Goal: Task Accomplishment & Management: Use online tool/utility

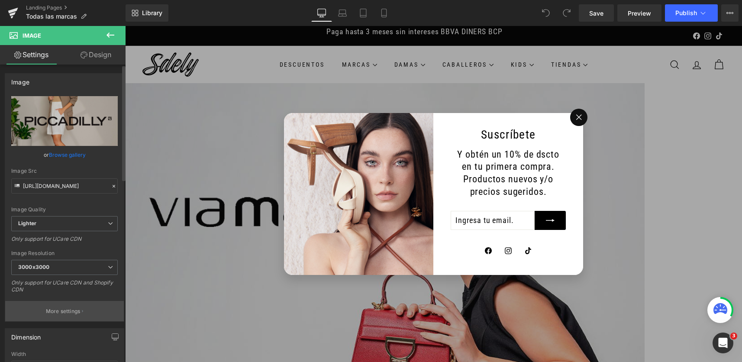
click at [68, 312] on p "More settings" at bounding box center [63, 311] width 35 height 8
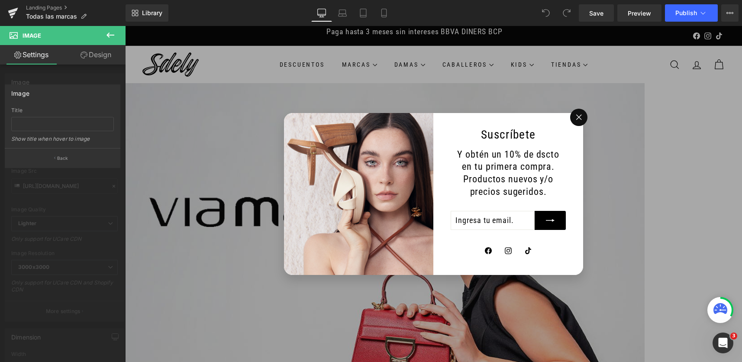
click at [108, 198] on div at bounding box center [62, 196] width 125 height 340
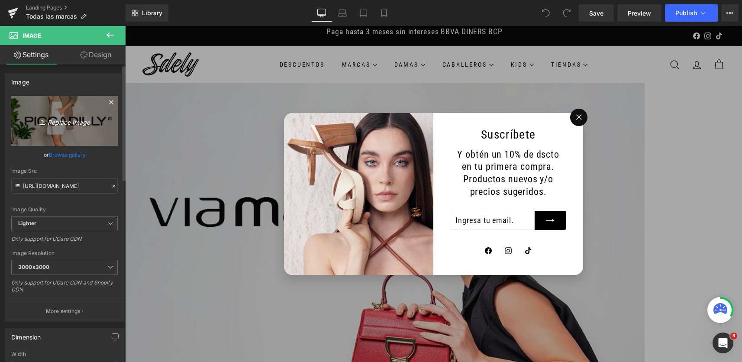
click at [68, 119] on icon "Replace Image" at bounding box center [64, 121] width 69 height 11
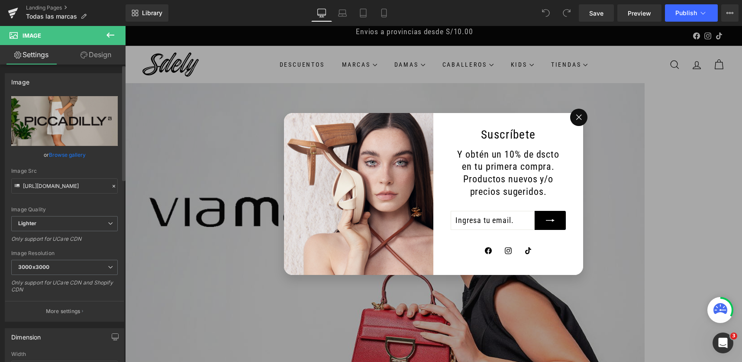
click at [76, 154] on link "Browse gallery" at bounding box center [67, 154] width 37 height 15
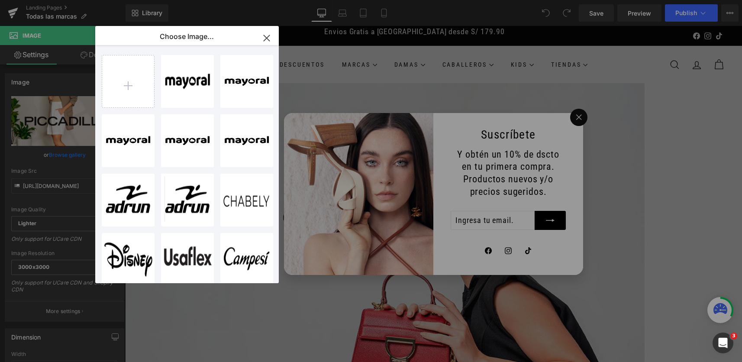
click at [267, 35] on icon "button" at bounding box center [267, 38] width 14 height 14
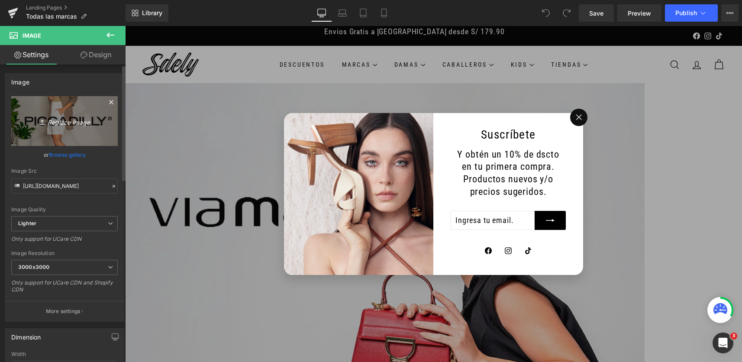
click at [90, 113] on link "Replace Image" at bounding box center [64, 121] width 106 height 50
click at [67, 120] on icon "Replace Image" at bounding box center [64, 121] width 69 height 11
type input "C:\fakepath\PORTADA.WEB.MAYORAL.KIDS.ER.png"
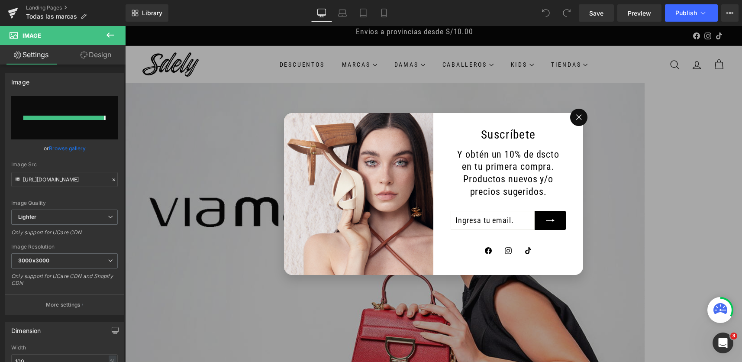
type input "https://ucarecdn.com/0e8e3c19-acac-4f10-9980-93fa792fe3d1/-/format/auto/-/previ…"
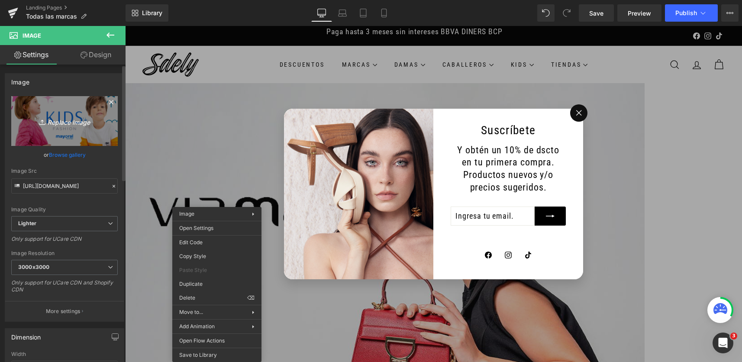
click at [55, 121] on icon "Replace Image" at bounding box center [64, 121] width 69 height 11
type input "C:\fakepath\portada.marcas.mayoral.png"
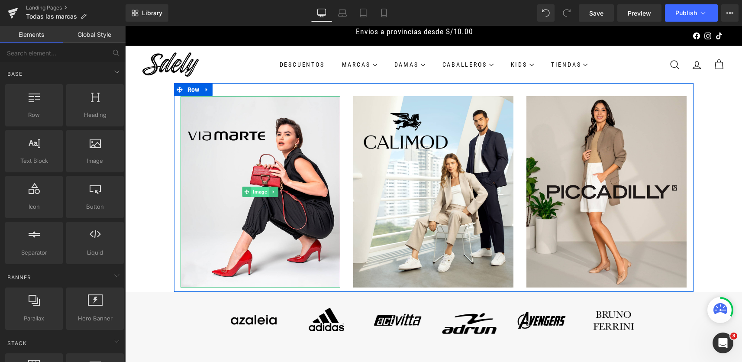
click at [255, 192] on span "Image" at bounding box center [260, 192] width 18 height 10
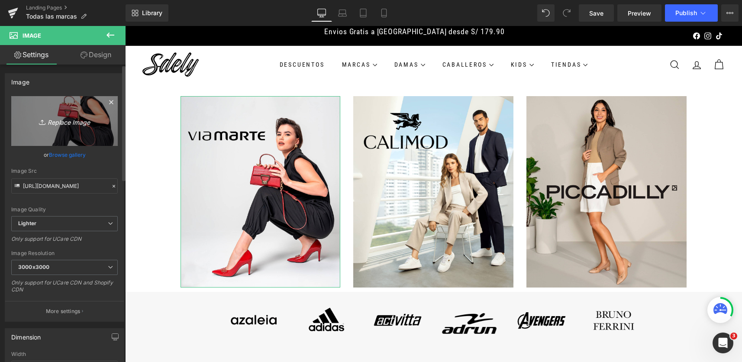
click at [70, 127] on link "Replace Image" at bounding box center [64, 121] width 106 height 50
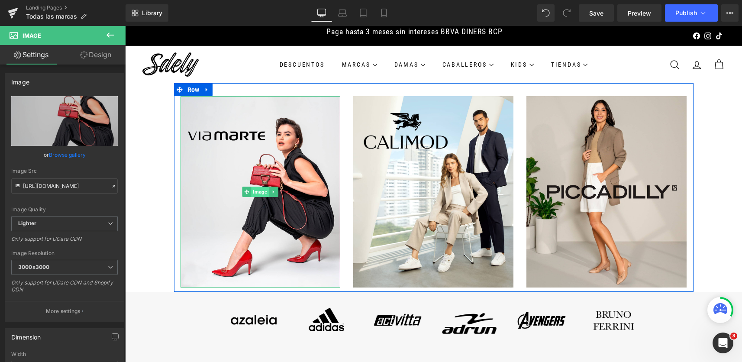
click at [259, 190] on span "Image" at bounding box center [260, 192] width 18 height 10
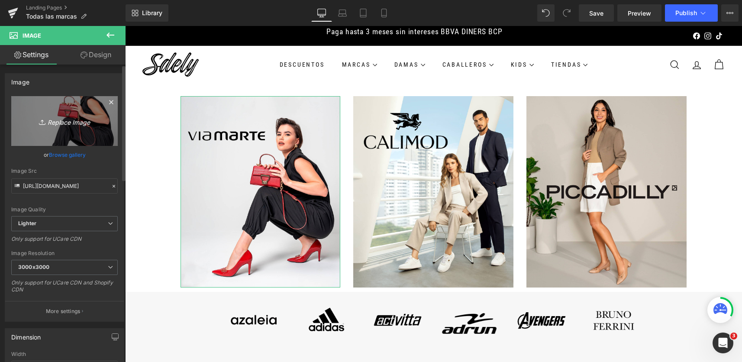
click at [72, 123] on icon "Replace Image" at bounding box center [64, 121] width 69 height 11
type input "C:\fakepath\portada.marcas.mayoral.png"
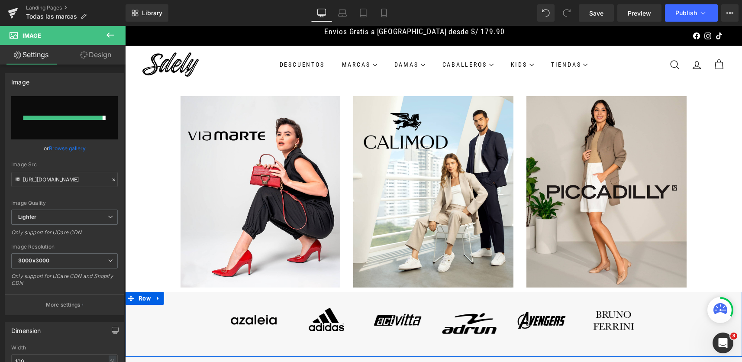
type input "[URL][DOMAIN_NAME]"
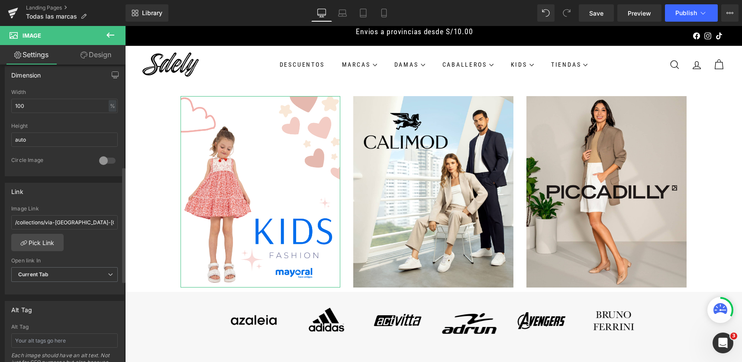
scroll to position [263, 0]
click at [83, 222] on input "/collections/via-[GEOGRAPHIC_DATA]-[GEOGRAPHIC_DATA]" at bounding box center [64, 221] width 106 height 14
drag, startPoint x: 90, startPoint y: 220, endPoint x: 1, endPoint y: 223, distance: 88.8
click at [1, 223] on div "Link /collections/via-[GEOGRAPHIC_DATA]-[GEOGRAPHIC_DATA] Image Link /collectio…" at bounding box center [64, 234] width 129 height 119
click at [102, 216] on input "/collections/via-[GEOGRAPHIC_DATA]-[GEOGRAPHIC_DATA]" at bounding box center [64, 221] width 106 height 14
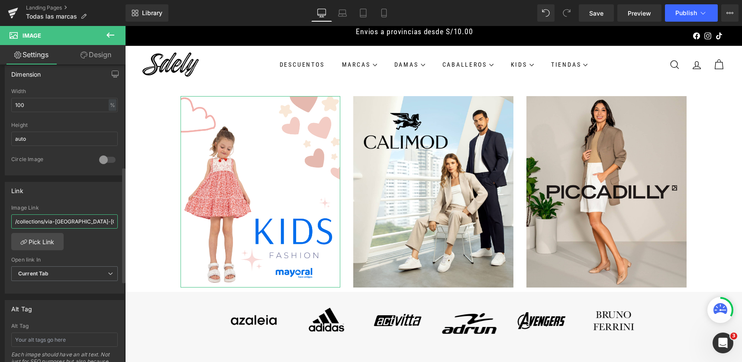
click at [101, 219] on input "/collections/via-[GEOGRAPHIC_DATA]-[GEOGRAPHIC_DATA]" at bounding box center [64, 221] width 106 height 14
type input "/"
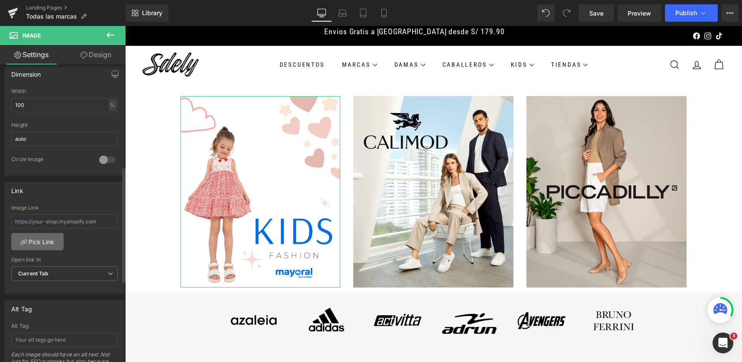
click at [58, 244] on link "Pick Link" at bounding box center [37, 241] width 52 height 17
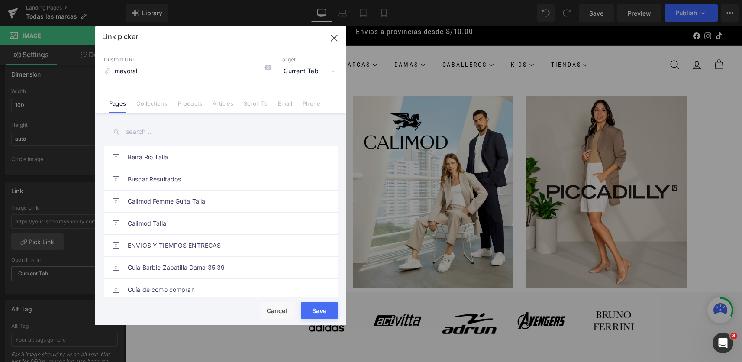
type input "mayoral"
click at [156, 134] on input "text" at bounding box center [221, 131] width 234 height 19
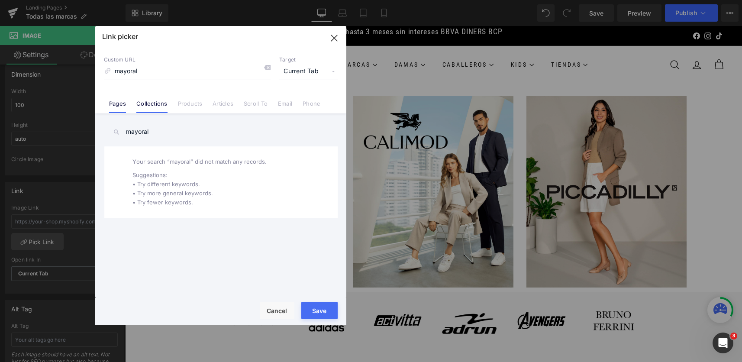
click at [156, 107] on link "Collections" at bounding box center [151, 106] width 31 height 13
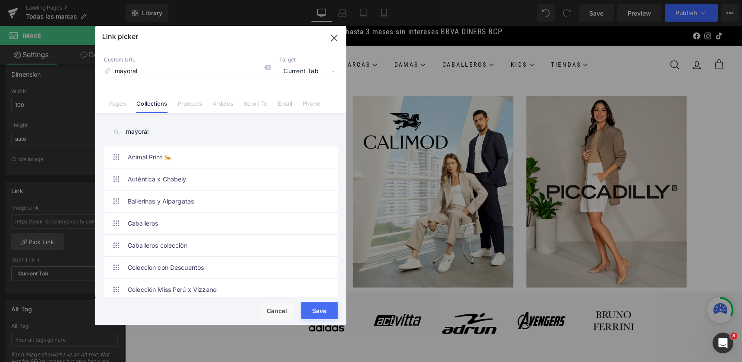
click at [168, 133] on input "mayoral" at bounding box center [221, 131] width 234 height 19
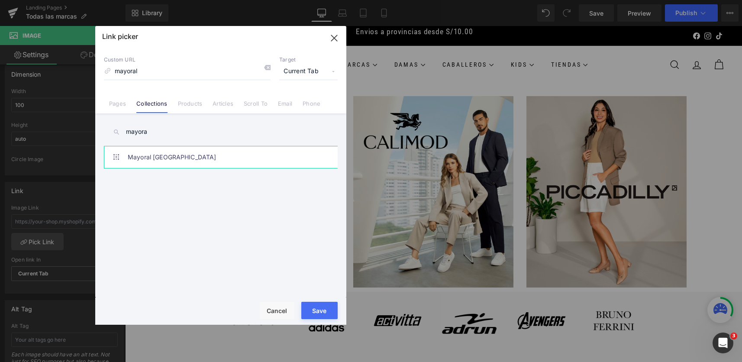
type input "mayora"
click at [264, 161] on link "Mayoral [GEOGRAPHIC_DATA]" at bounding box center [223, 157] width 190 height 22
type input "/collections/mayoral-[GEOGRAPHIC_DATA]"
click at [324, 306] on button "Save" at bounding box center [319, 310] width 36 height 17
type input "/collections/mayoral-[GEOGRAPHIC_DATA]"
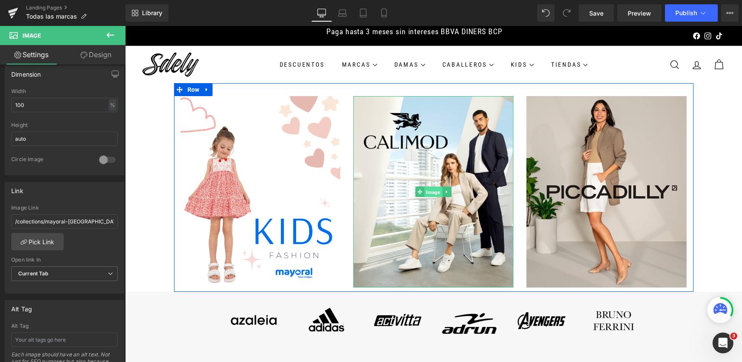
click at [425, 189] on span "Image" at bounding box center [434, 192] width 18 height 10
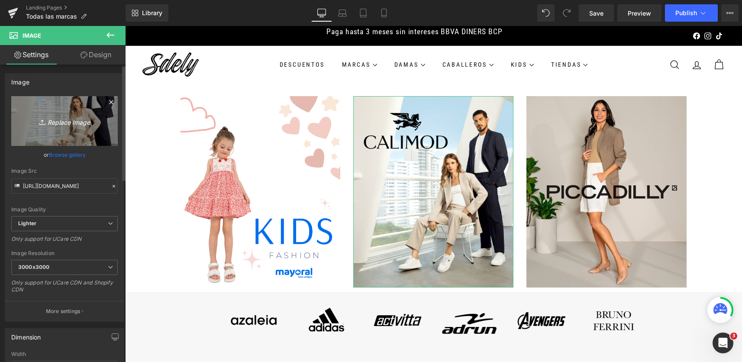
click at [59, 122] on icon "Replace Image" at bounding box center [64, 121] width 69 height 11
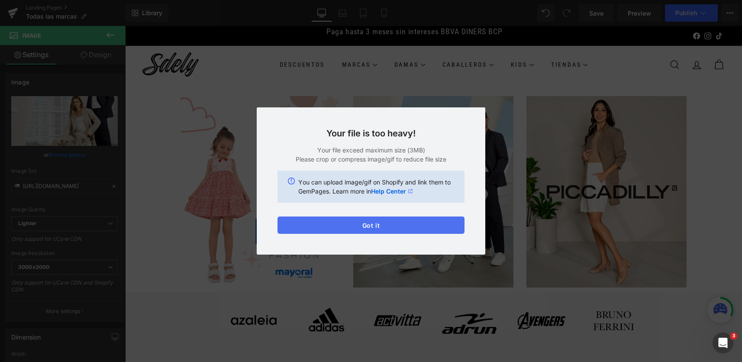
click at [382, 223] on button "Got it" at bounding box center [370, 224] width 187 height 17
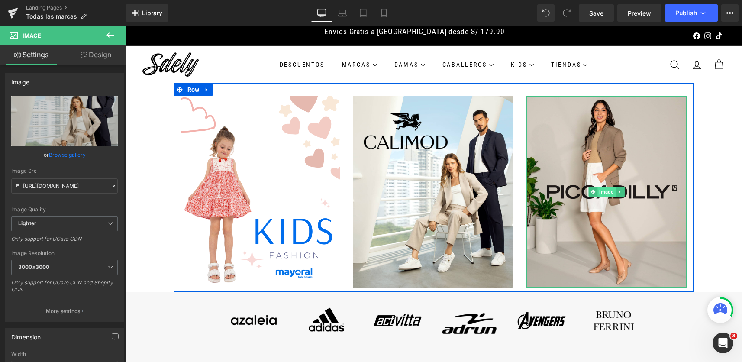
click at [608, 193] on span "Image" at bounding box center [607, 192] width 18 height 10
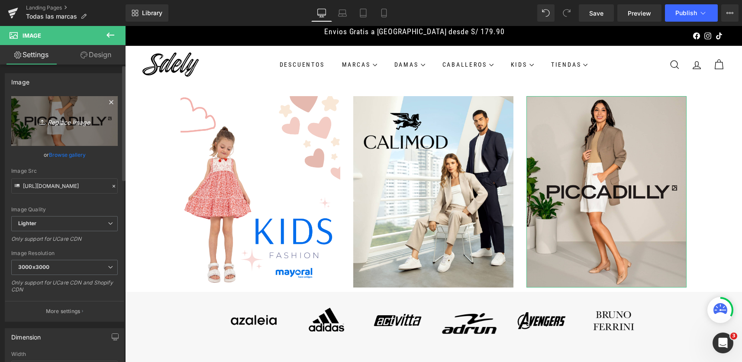
click at [52, 120] on icon "Replace Image" at bounding box center [64, 121] width 69 height 11
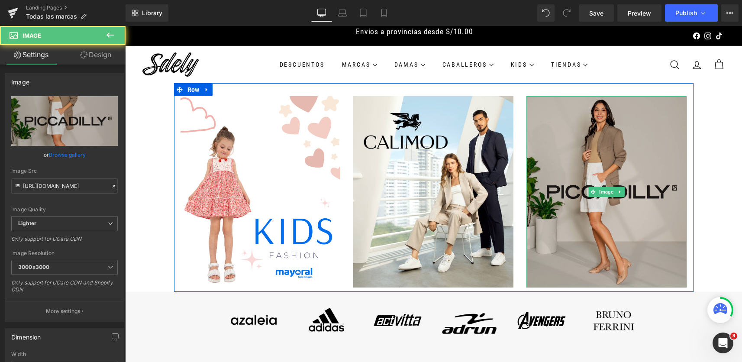
click at [578, 201] on img at bounding box center [606, 191] width 160 height 191
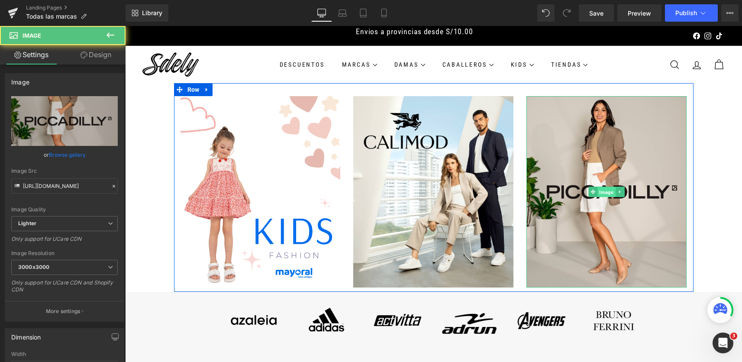
click at [605, 193] on span "Image" at bounding box center [607, 192] width 18 height 10
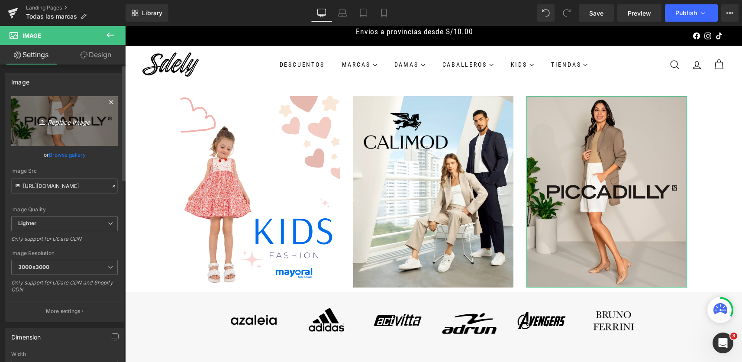
click at [65, 123] on icon "Replace Image" at bounding box center [64, 121] width 69 height 11
type input "C:\fakepath\chabely.picnic.portada.png"
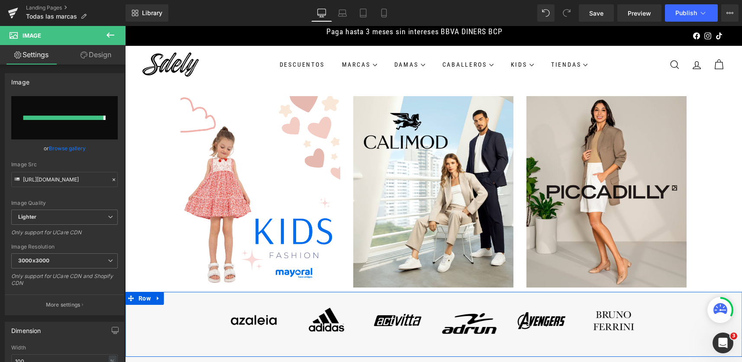
type input "[URL][DOMAIN_NAME]"
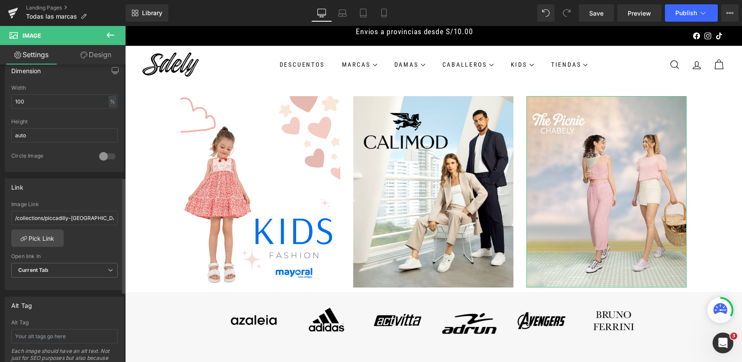
scroll to position [290, 0]
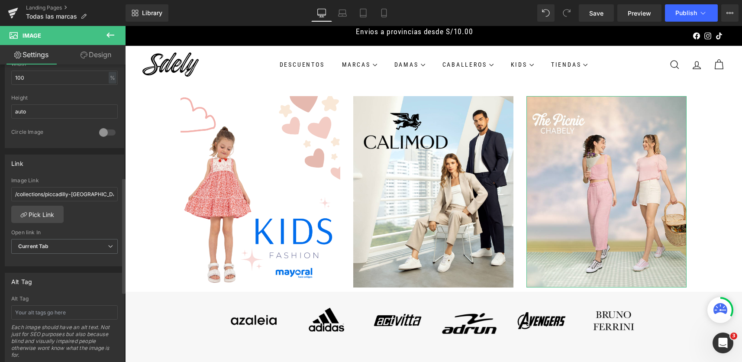
click at [87, 201] on div "Image Link /collections/piccadilly-[GEOGRAPHIC_DATA]" at bounding box center [64, 191] width 106 height 28
click at [88, 196] on input "/collections/piccadilly-[GEOGRAPHIC_DATA]" at bounding box center [64, 194] width 106 height 14
type input "c"
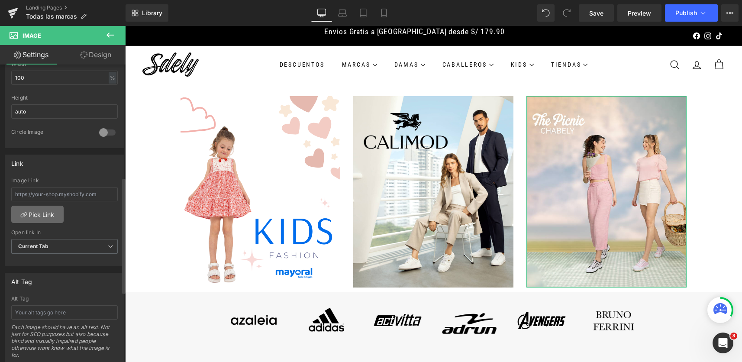
click at [46, 209] on link "Pick Link" at bounding box center [37, 214] width 52 height 17
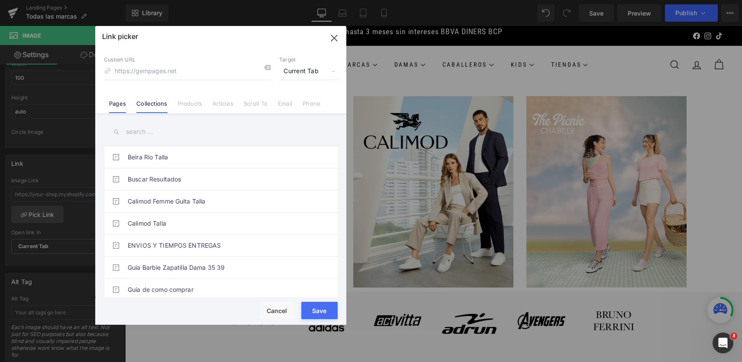
click at [153, 110] on link "Collections" at bounding box center [151, 106] width 31 height 13
click at [141, 132] on input "text" at bounding box center [221, 131] width 234 height 19
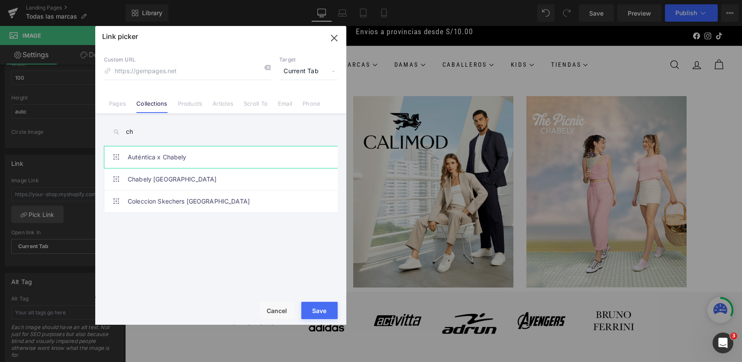
type input "c"
drag, startPoint x: 188, startPoint y: 133, endPoint x: 97, endPoint y: 123, distance: 92.3
click at [97, 123] on div "cha Beira Rio Talla Buscar Resultados Calimod Femme Guita Talla Calimod Talla E…" at bounding box center [220, 206] width 251 height 186
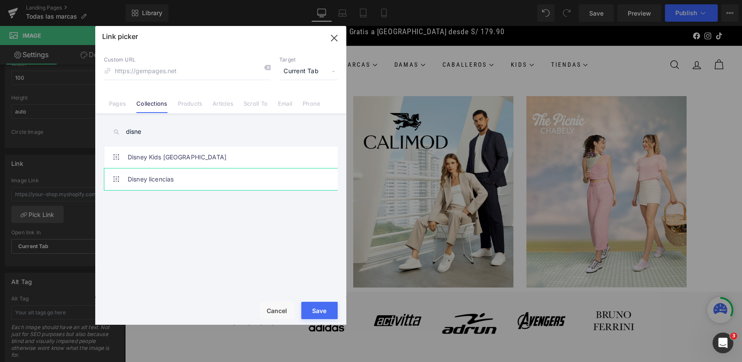
type input "disne"
click at [151, 185] on link "Disney licencias" at bounding box center [223, 179] width 190 height 22
type input "/collections/disney-licencias"
click at [328, 312] on button "Save" at bounding box center [319, 310] width 36 height 17
type input "/collections/disney-licencias"
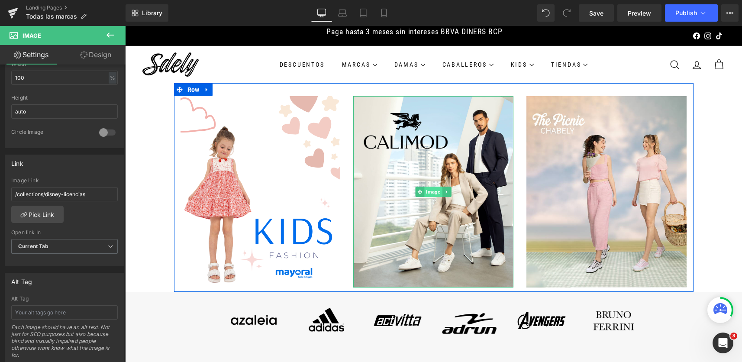
click at [425, 190] on span "Image" at bounding box center [434, 192] width 18 height 10
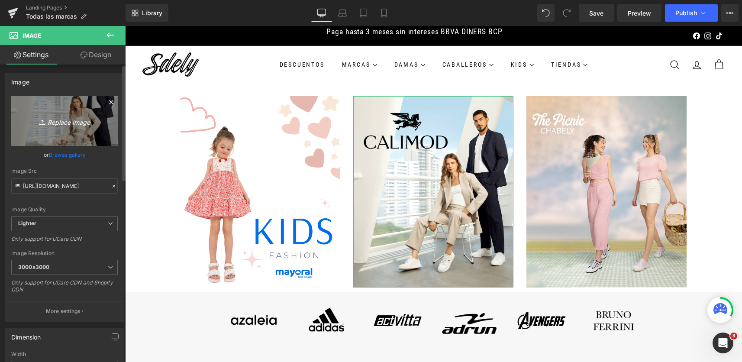
click at [69, 123] on icon "Replace Image" at bounding box center [64, 121] width 69 height 11
type input "C:\fakepath\portada.marcas.mayoral.png"
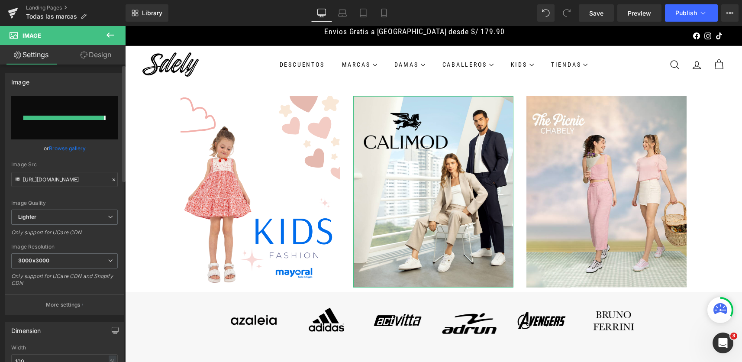
type input "[URL][DOMAIN_NAME]"
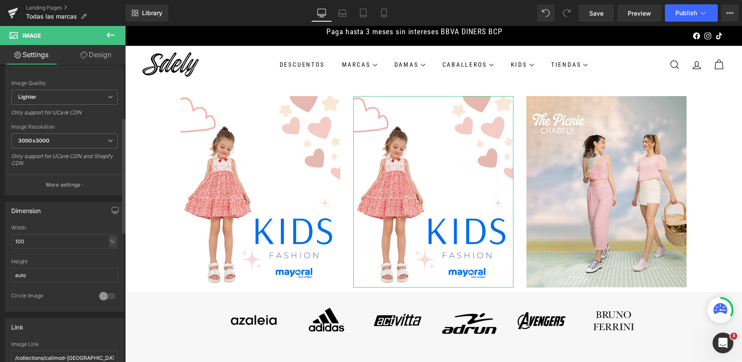
scroll to position [162, 0]
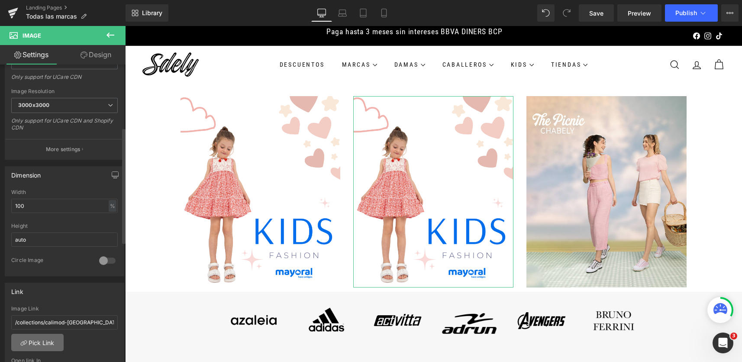
click at [45, 344] on link "Pick Link" at bounding box center [37, 342] width 52 height 17
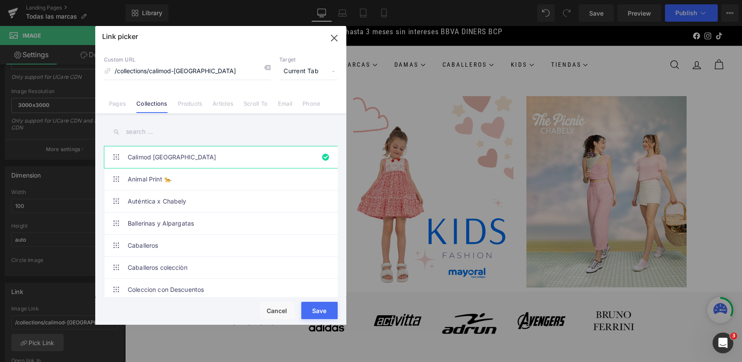
click at [167, 132] on input "text" at bounding box center [221, 131] width 234 height 19
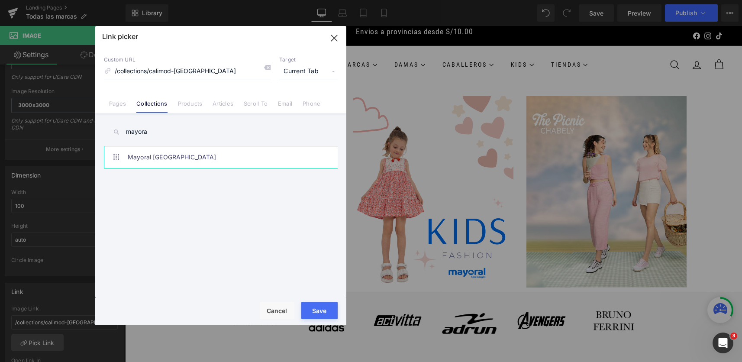
type input "mayora"
click at [207, 156] on link "Mayoral [GEOGRAPHIC_DATA]" at bounding box center [223, 157] width 190 height 22
type input "/collections/mayoral-[GEOGRAPHIC_DATA]"
click at [309, 310] on button "Save" at bounding box center [319, 310] width 36 height 17
type input "/collections/mayoral-[GEOGRAPHIC_DATA]"
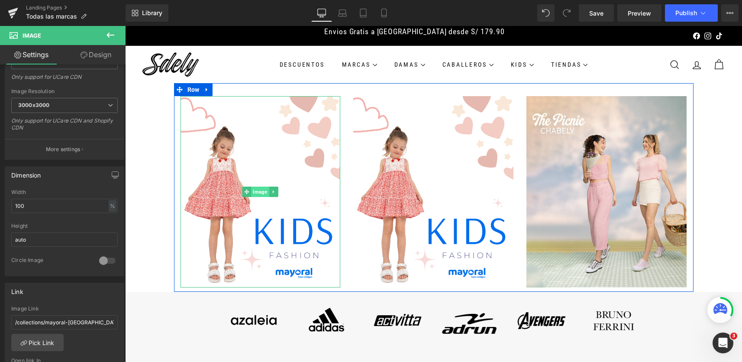
click at [251, 192] on span "Image" at bounding box center [260, 192] width 18 height 10
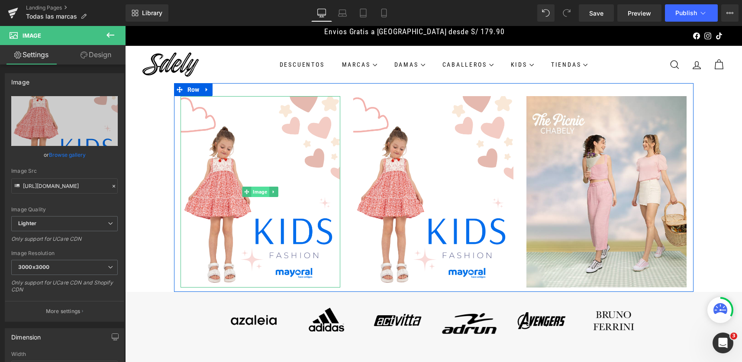
click at [255, 187] on span "Image" at bounding box center [260, 192] width 18 height 10
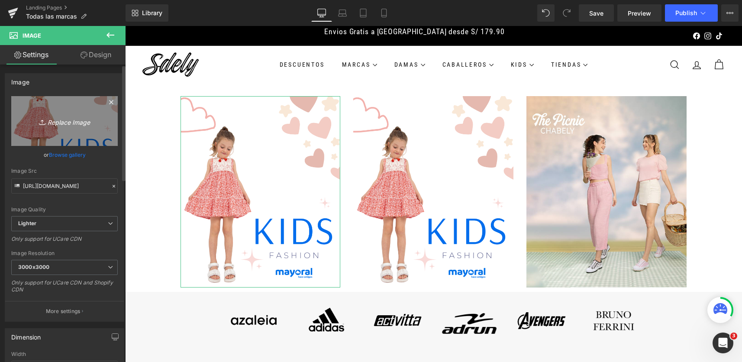
click at [64, 122] on icon "Replace Image" at bounding box center [64, 121] width 69 height 11
type input "C:\fakepath\Diseño sin título.png"
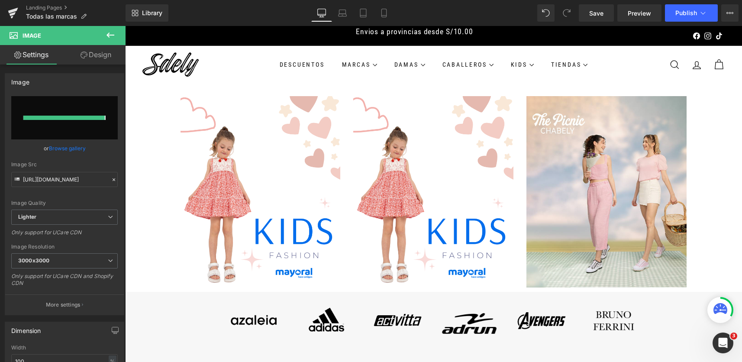
type input "[URL][DOMAIN_NAME]"
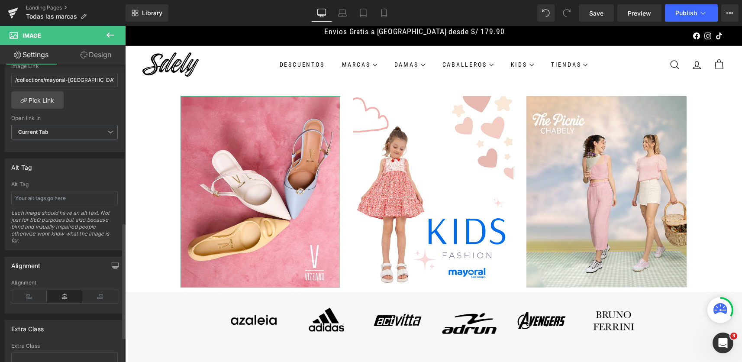
scroll to position [406, 0]
click at [47, 90] on link "Pick Link" at bounding box center [37, 97] width 52 height 17
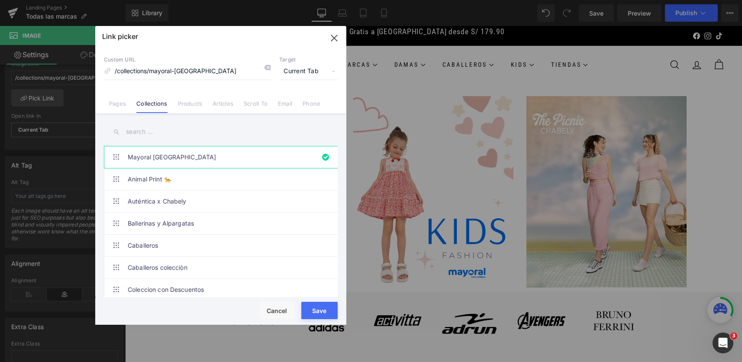
click at [171, 134] on input "text" at bounding box center [221, 131] width 234 height 19
click at [124, 108] on link "Pages" at bounding box center [117, 106] width 17 height 13
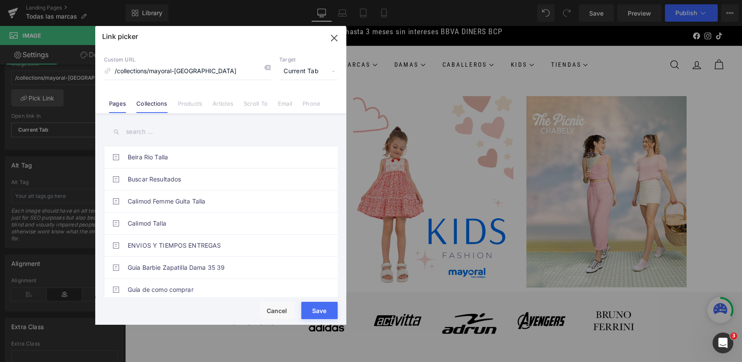
click at [150, 105] on link "Collections" at bounding box center [151, 106] width 31 height 13
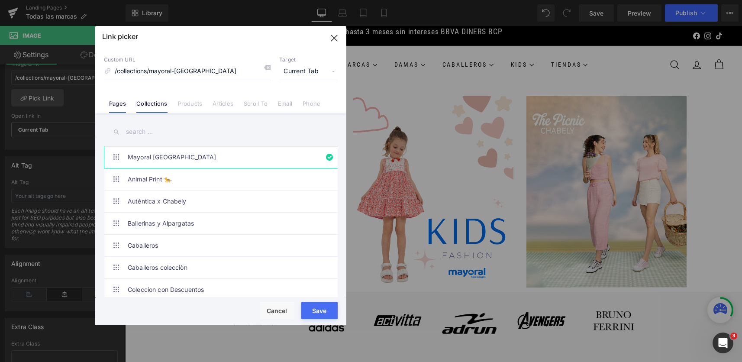
click at [119, 109] on link "Pages" at bounding box center [117, 106] width 17 height 13
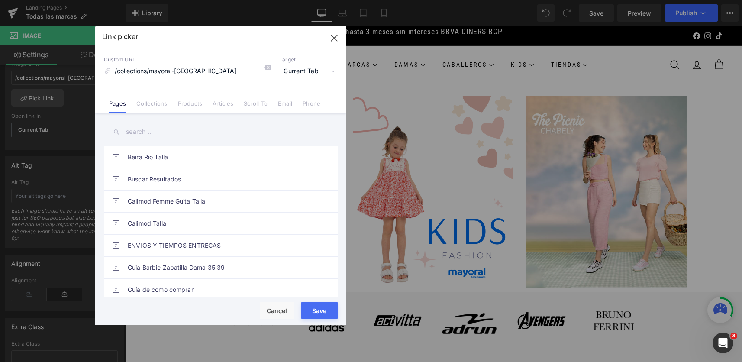
click at [143, 131] on input "text" at bounding box center [221, 131] width 234 height 19
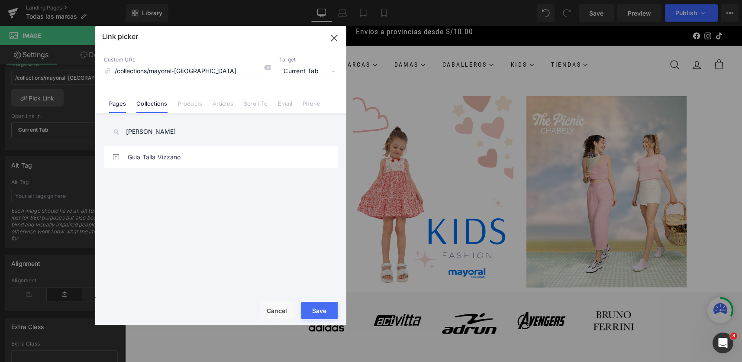
click at [160, 105] on link "Collections" at bounding box center [151, 106] width 31 height 13
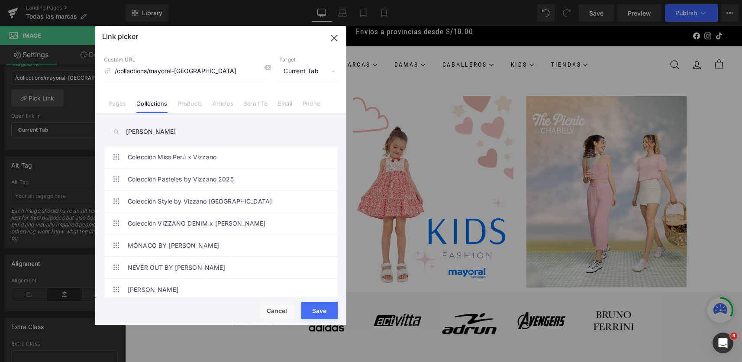
click at [152, 129] on input "[PERSON_NAME]" at bounding box center [221, 131] width 234 height 19
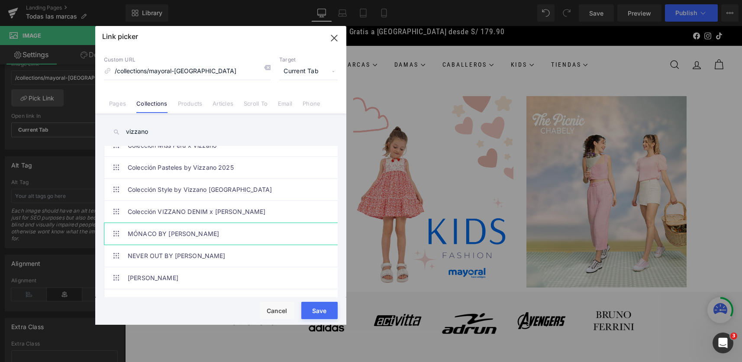
scroll to position [25, 0]
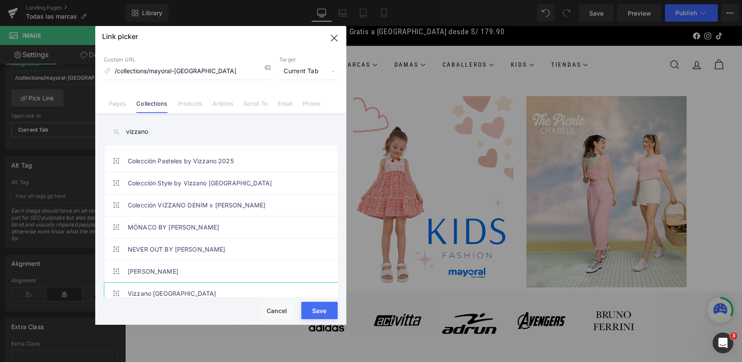
type input "vizzano"
click at [253, 283] on link "Vizzano [GEOGRAPHIC_DATA]" at bounding box center [223, 294] width 190 height 22
type input "/collections/[GEOGRAPHIC_DATA]-[GEOGRAPHIC_DATA]"
click at [331, 309] on button "Save" at bounding box center [319, 310] width 36 height 17
type input "/collections/[GEOGRAPHIC_DATA]-[GEOGRAPHIC_DATA]"
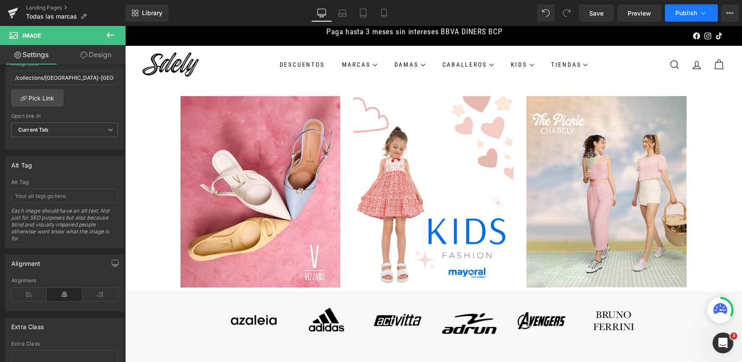
click at [676, 14] on span "Publish" at bounding box center [686, 13] width 22 height 7
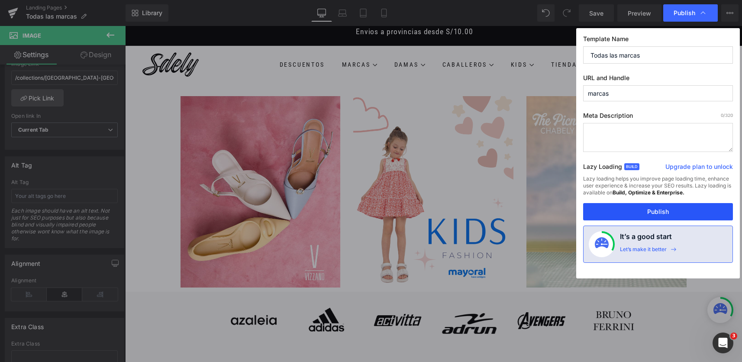
click at [624, 216] on button "Publish" at bounding box center [658, 211] width 150 height 17
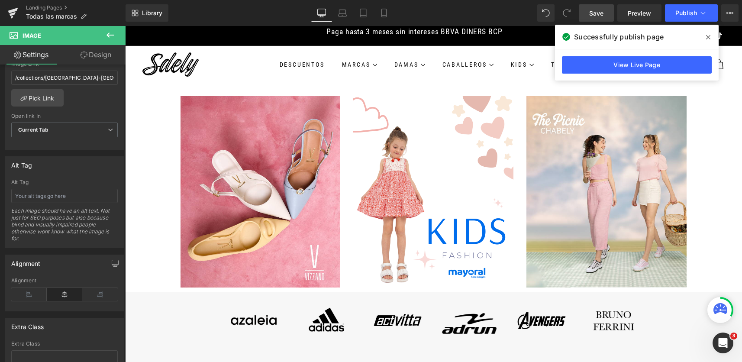
click at [595, 10] on span "Save" at bounding box center [596, 13] width 14 height 9
click at [111, 38] on icon at bounding box center [110, 35] width 10 height 10
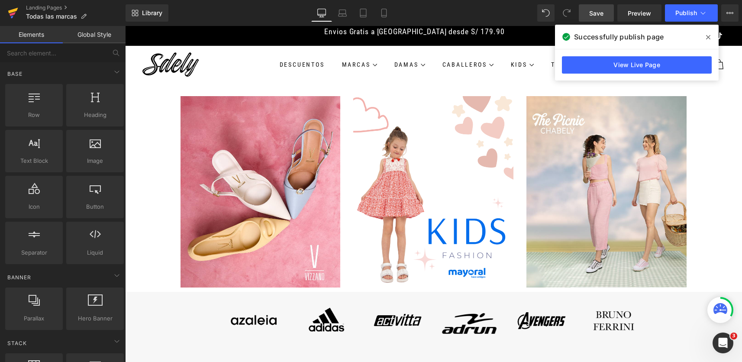
click at [10, 13] on icon at bounding box center [13, 13] width 10 height 22
